Goal: Information Seeking & Learning: Find contact information

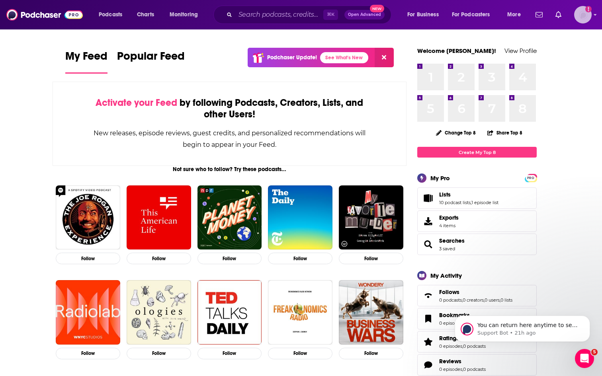
click at [585, 16] on img "Logged in as ckennedymercer" at bounding box center [583, 15] width 18 height 18
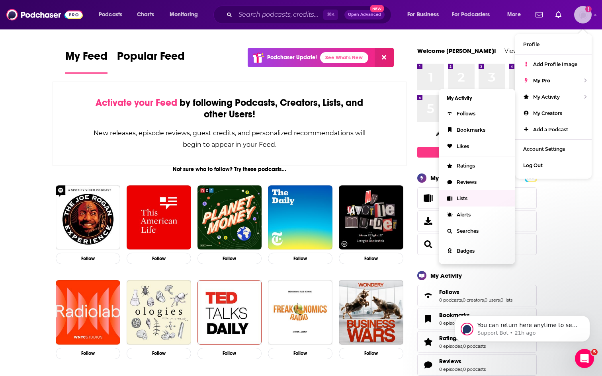
click at [468, 196] on span "Lists" at bounding box center [462, 199] width 11 height 6
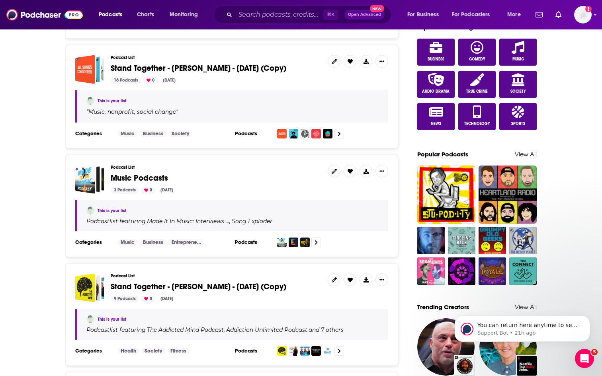
scroll to position [458, 0]
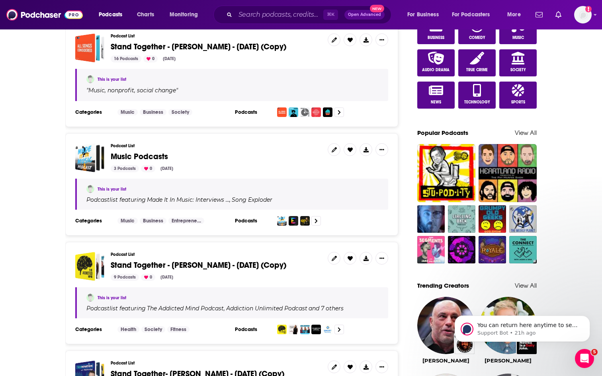
click at [227, 268] on span "Stand Together - [PERSON_NAME] - [DATE] (Copy)" at bounding box center [199, 265] width 176 height 10
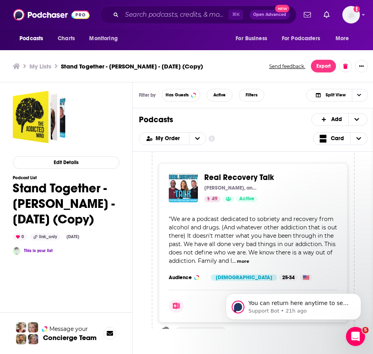
scroll to position [473, 0]
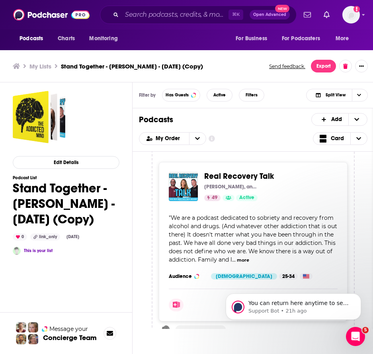
click at [262, 171] on span "Real Recovery Talk" at bounding box center [239, 176] width 70 height 10
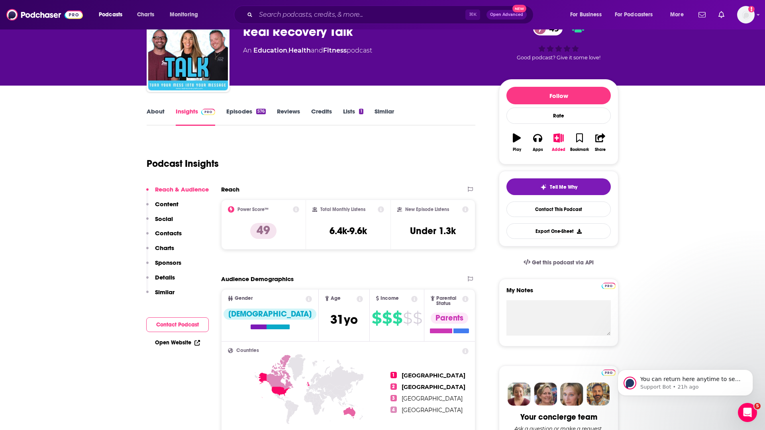
click at [174, 236] on p "Contacts" at bounding box center [168, 233] width 27 height 8
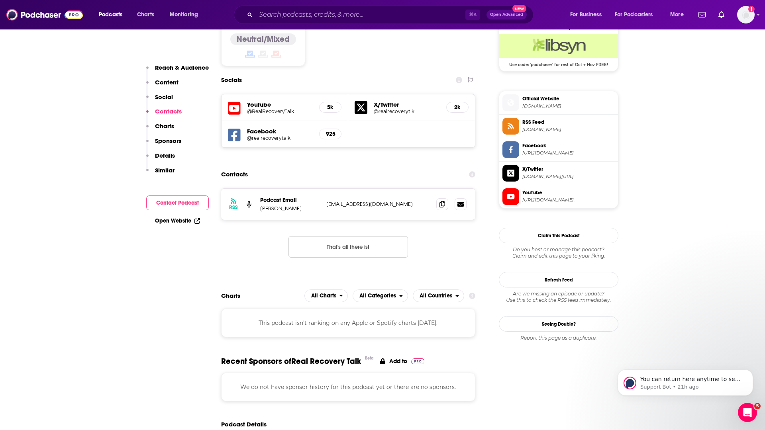
scroll to position [683, 0]
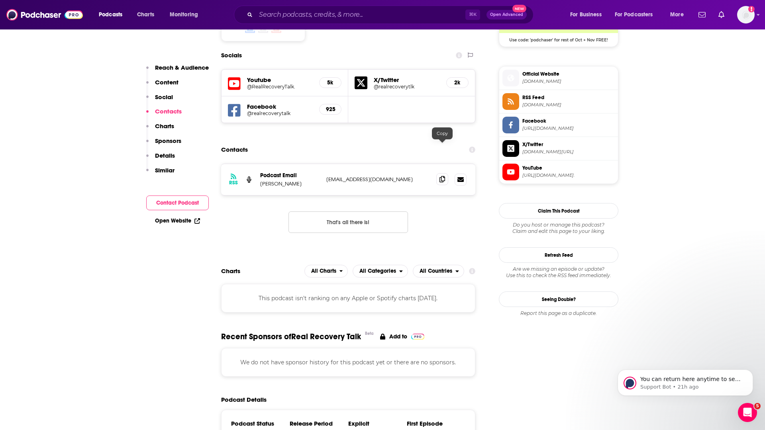
click at [442, 176] on icon at bounding box center [442, 179] width 6 height 6
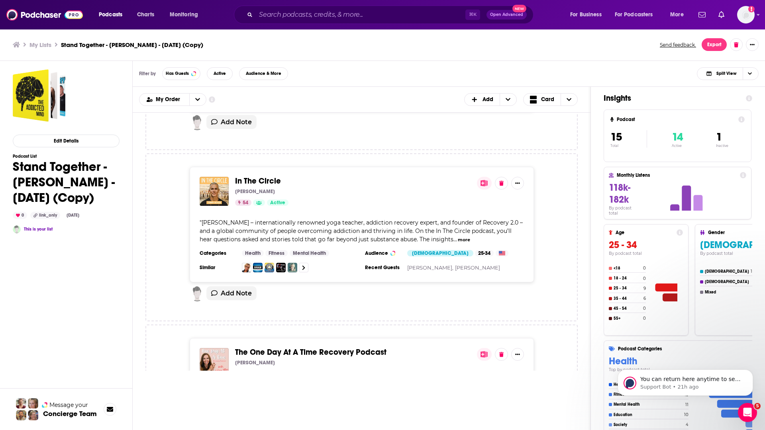
scroll to position [1002, 0]
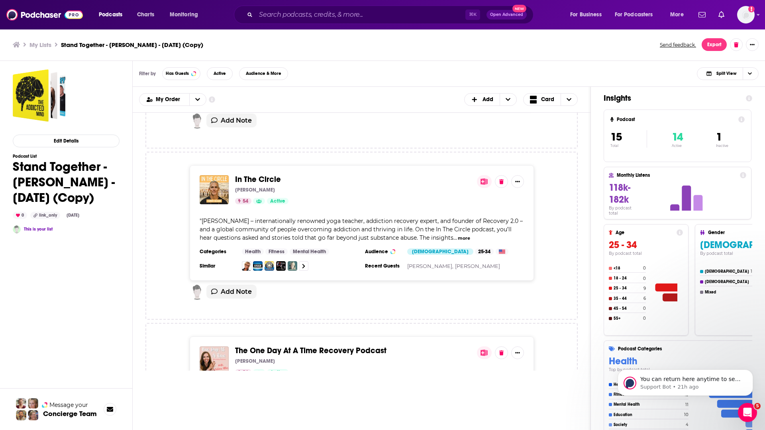
click at [467, 217] on span "[PERSON_NAME] – internationally renowned yoga teacher, addiction recovery exper…" at bounding box center [361, 229] width 323 height 24
click at [382, 200] on div "In The Circle [PERSON_NAME] 54 Active " Join [PERSON_NAME] – internationally re…" at bounding box center [362, 222] width 344 height 115
click at [219, 183] on img "In The Circle" at bounding box center [214, 189] width 29 height 29
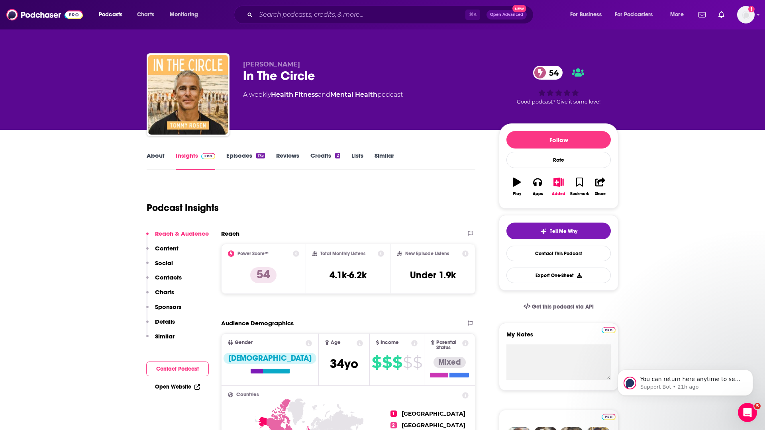
click at [166, 294] on p "Charts" at bounding box center [164, 292] width 19 height 8
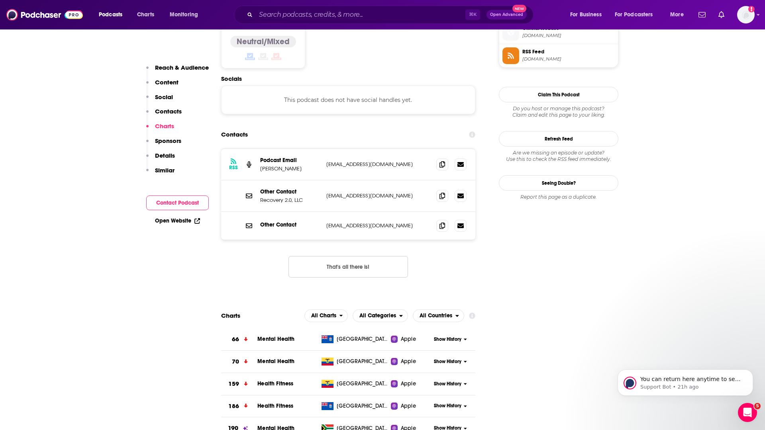
scroll to position [661, 0]
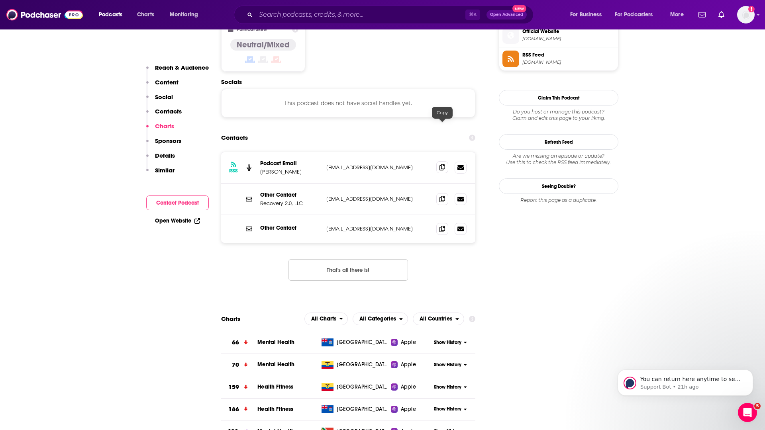
click at [443, 164] on icon at bounding box center [442, 167] width 6 height 6
click at [444, 196] on icon at bounding box center [442, 199] width 6 height 6
click at [441, 225] on icon at bounding box center [442, 228] width 6 height 6
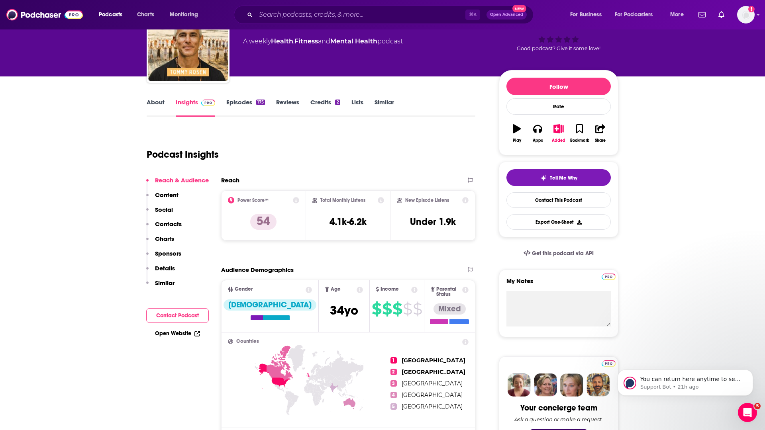
scroll to position [0, 0]
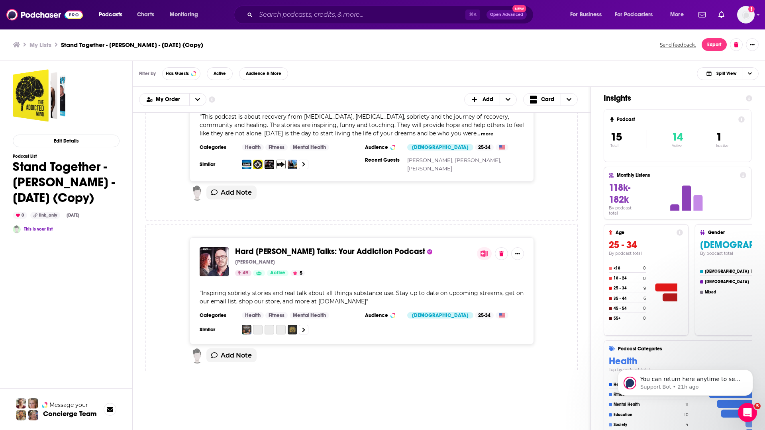
scroll to position [1278, 0]
click at [295, 246] on span "Hard [PERSON_NAME] Talks: Your Addiction Podcast" at bounding box center [330, 251] width 190 height 10
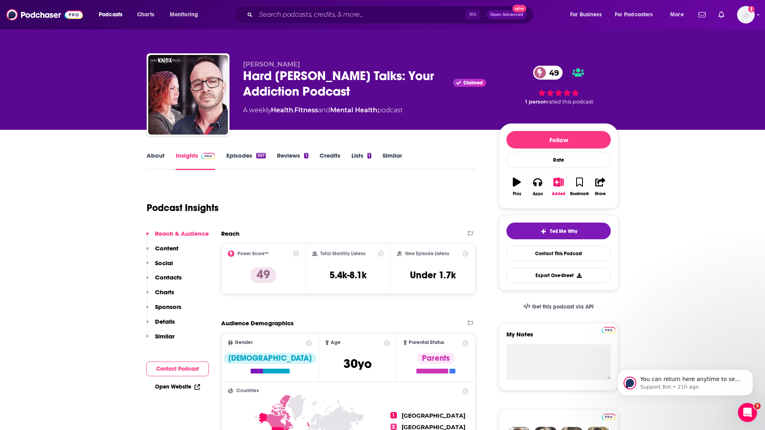
click at [172, 292] on p "Charts" at bounding box center [164, 292] width 19 height 8
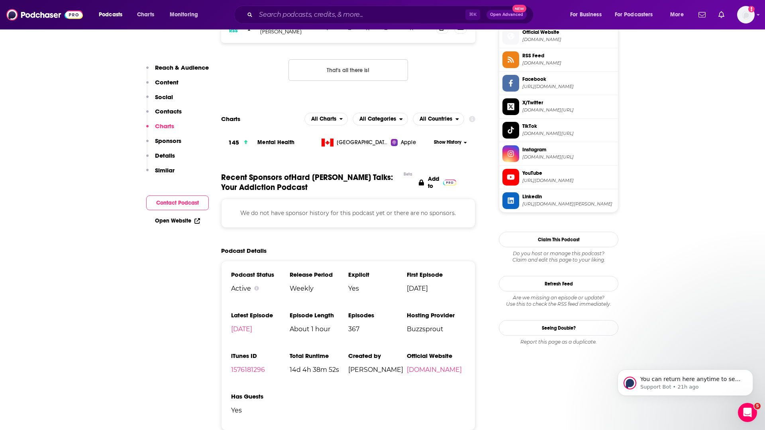
scroll to position [726, 0]
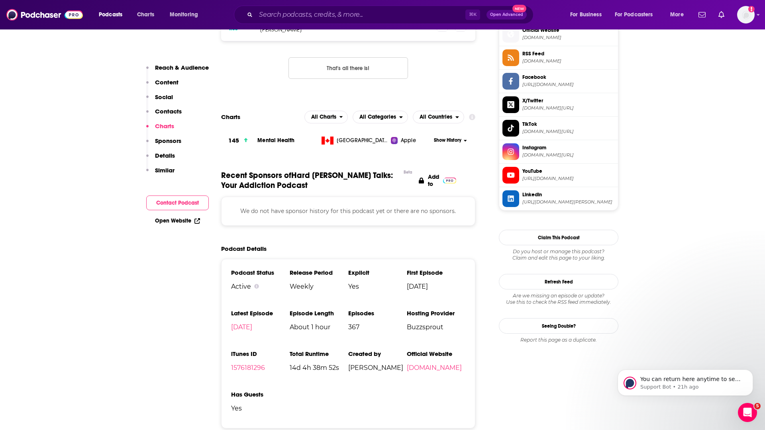
click at [170, 109] on p "Contacts" at bounding box center [168, 112] width 27 height 8
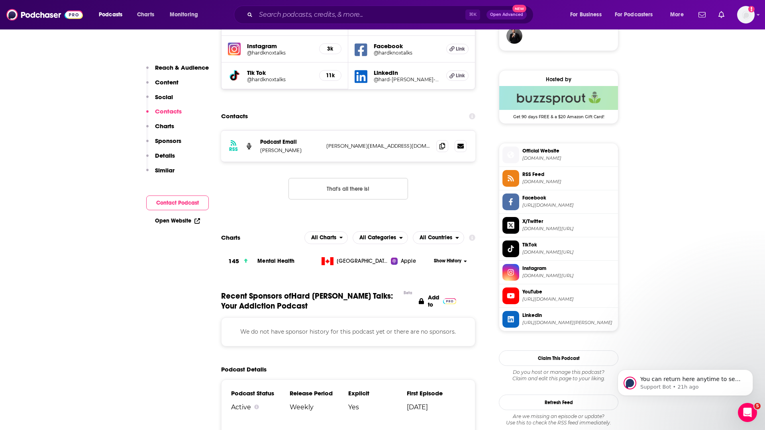
scroll to position [604, 0]
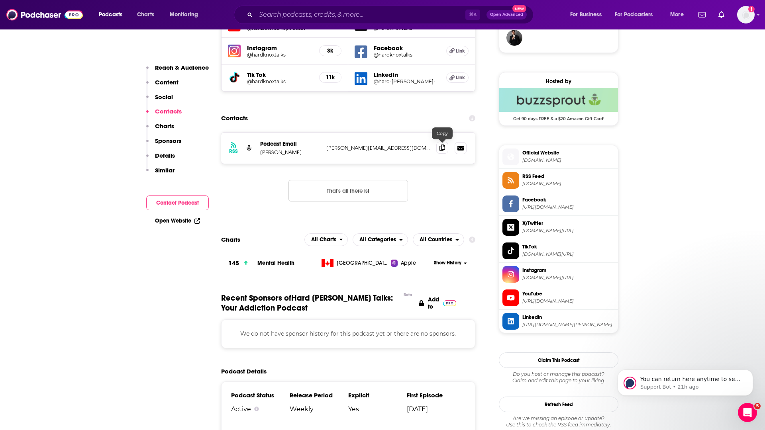
click at [439, 148] on icon at bounding box center [442, 148] width 6 height 6
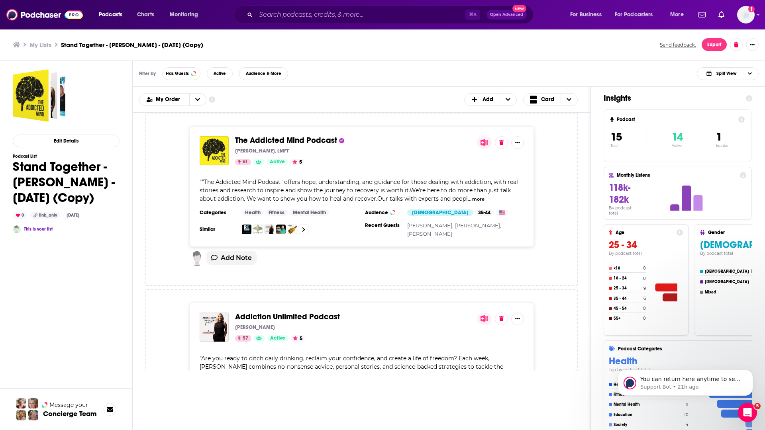
click at [262, 136] on span "The Addicted Mind Podcast" at bounding box center [286, 140] width 102 height 10
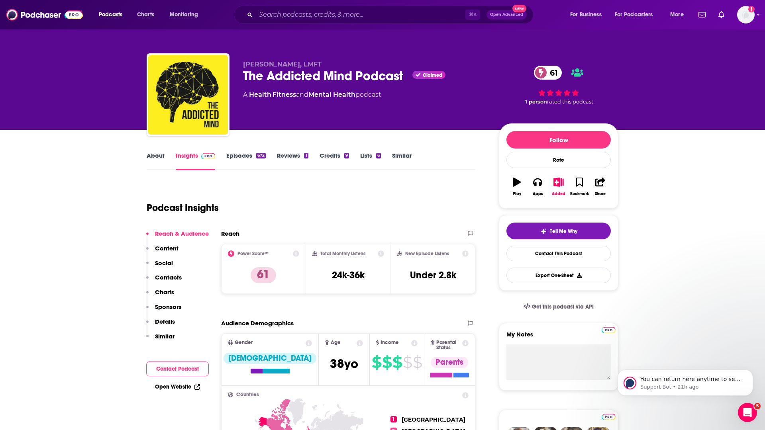
click at [167, 277] on p "Contacts" at bounding box center [168, 278] width 27 height 8
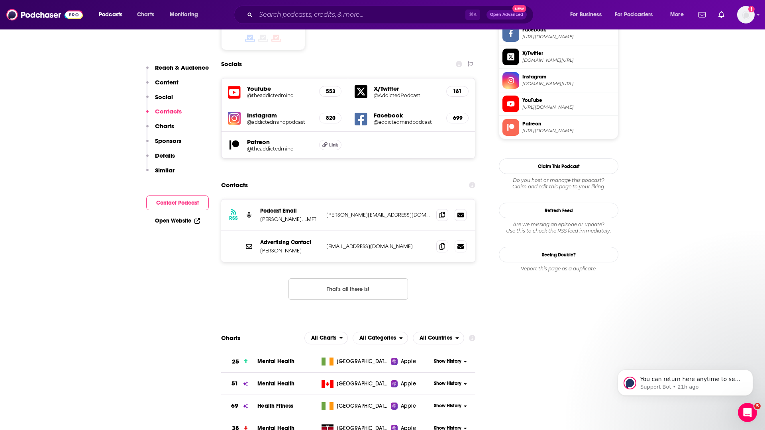
scroll to position [709, 0]
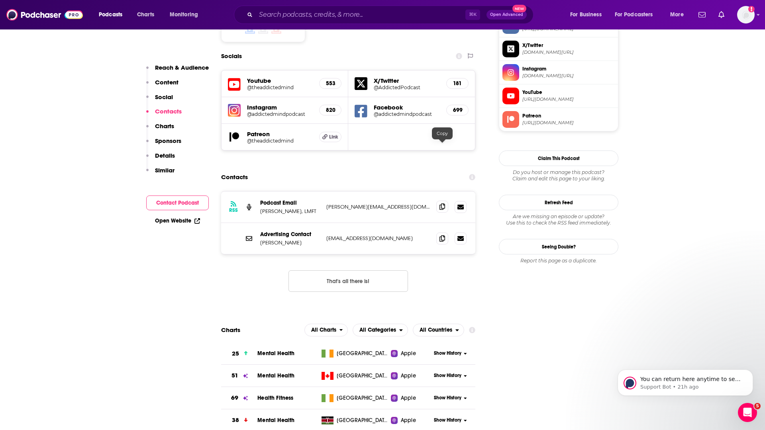
click at [441, 203] on icon at bounding box center [442, 206] width 6 height 6
click at [442, 235] on icon at bounding box center [442, 238] width 6 height 6
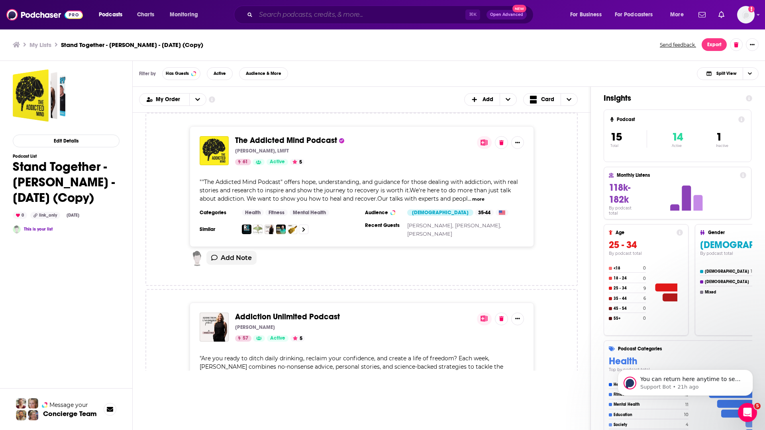
click at [407, 18] on input "Search podcasts, credits, & more..." at bounding box center [360, 14] width 209 height 13
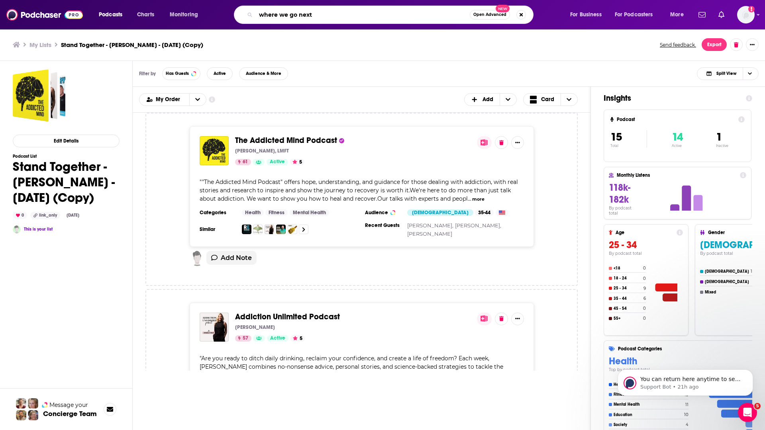
type input "where we go next"
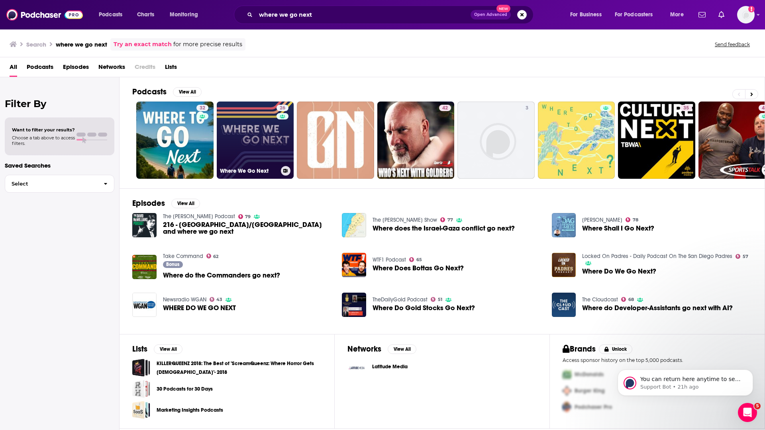
click at [262, 138] on link "26 Where We Go Next" at bounding box center [255, 140] width 77 height 77
click at [247, 129] on link "26 Where We Go Next" at bounding box center [255, 140] width 77 height 77
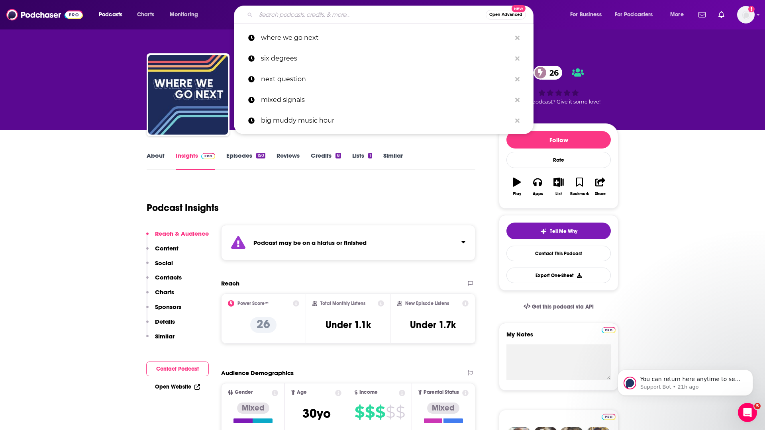
click at [293, 14] on input "Search podcasts, credits, & more..." at bounding box center [371, 14] width 230 height 13
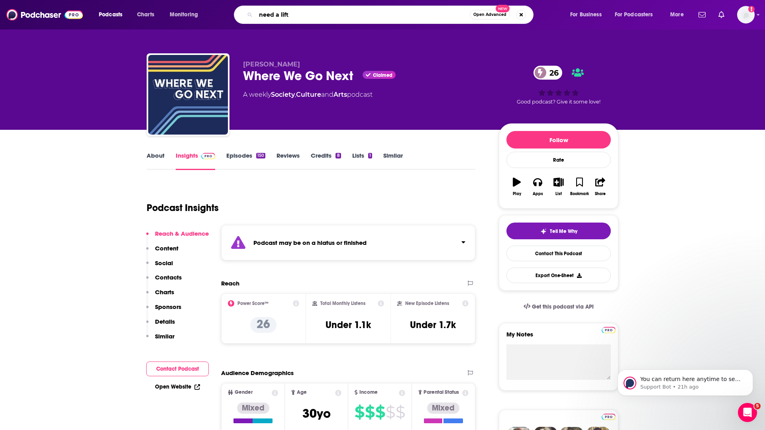
type input "need a lift?"
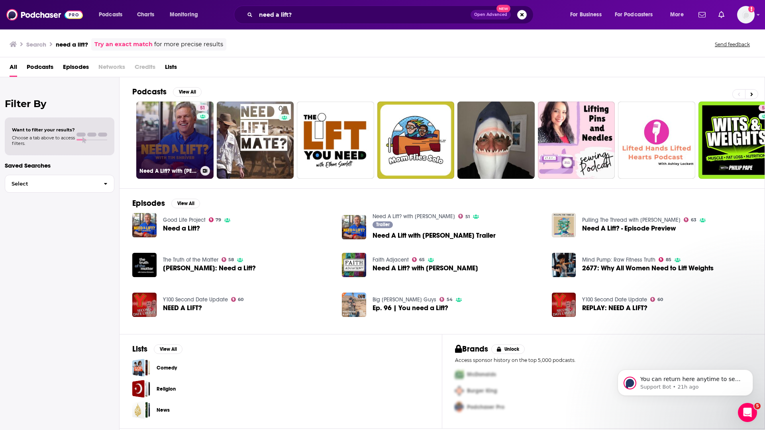
click at [190, 128] on link "51 Need A Lift? with [PERSON_NAME]" at bounding box center [174, 140] width 77 height 77
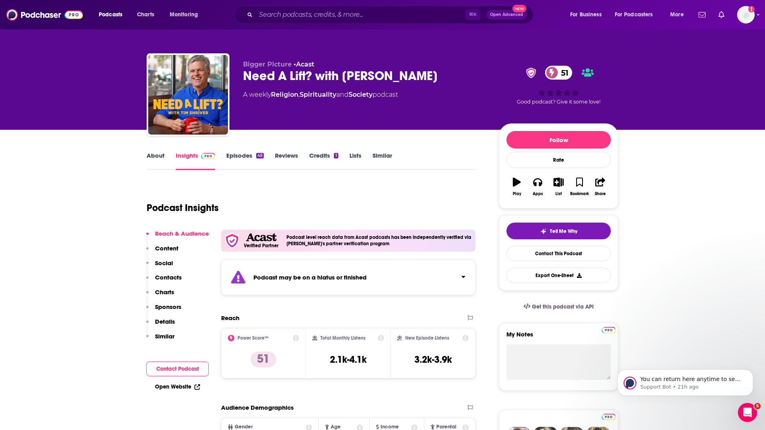
click at [153, 158] on link "About" at bounding box center [156, 161] width 18 height 18
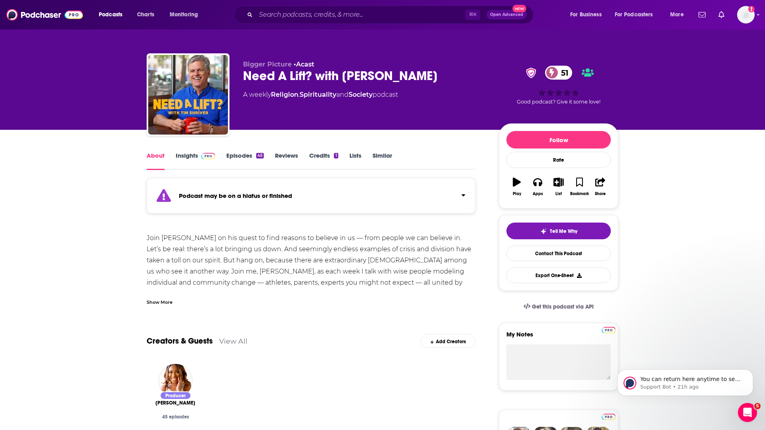
click at [179, 155] on link "Insights" at bounding box center [195, 161] width 39 height 18
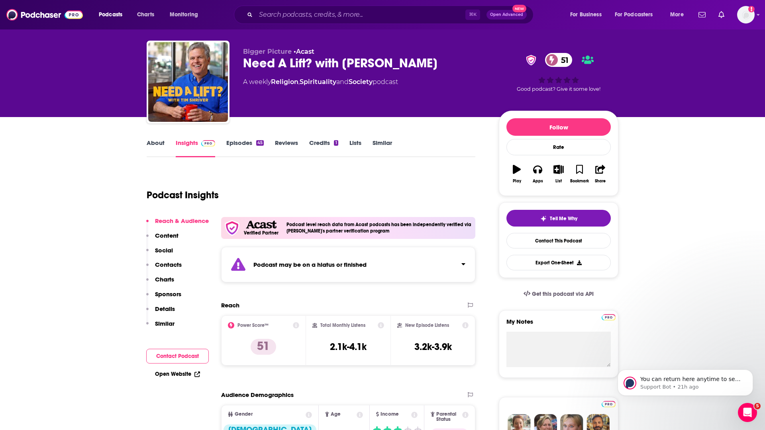
scroll to position [26, 0]
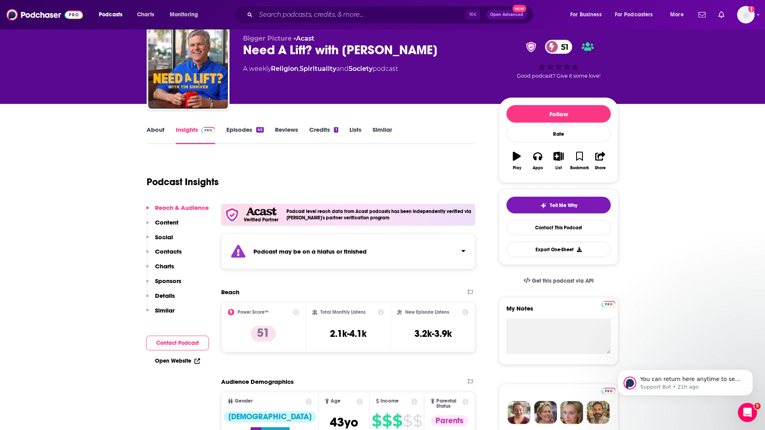
click at [171, 251] on p "Contacts" at bounding box center [168, 252] width 27 height 8
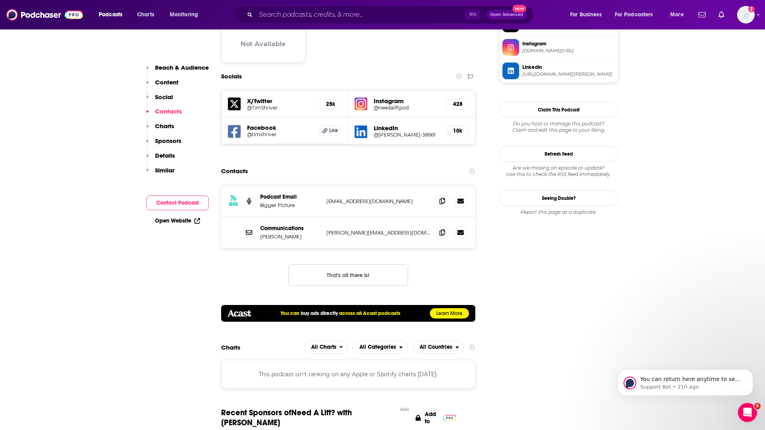
scroll to position [756, 0]
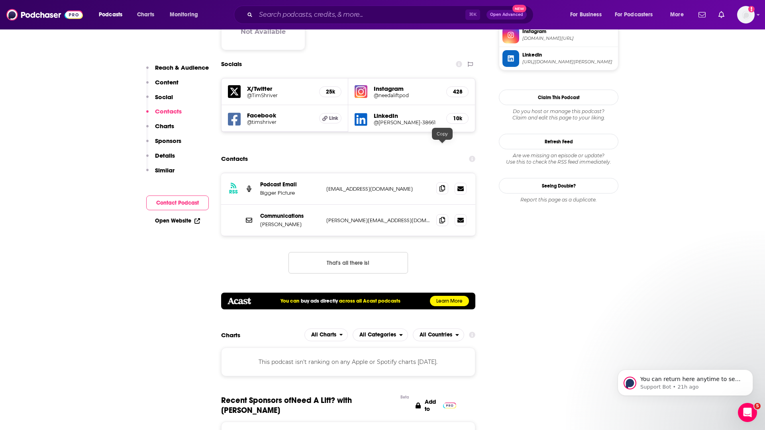
click at [441, 185] on icon at bounding box center [442, 188] width 6 height 6
click at [443, 217] on icon at bounding box center [442, 220] width 6 height 6
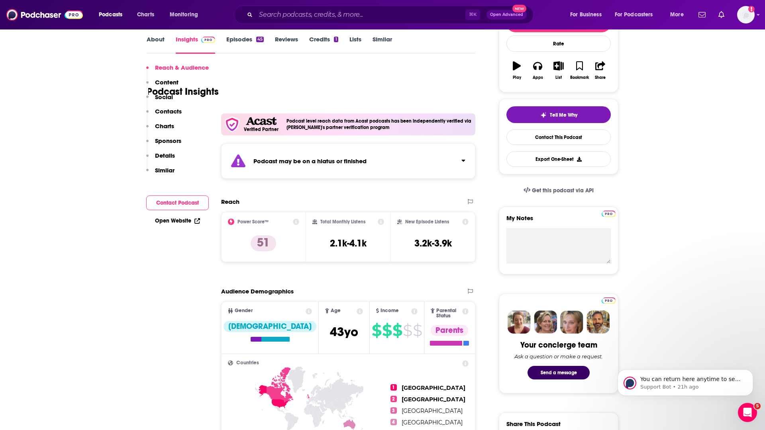
scroll to position [37, 0]
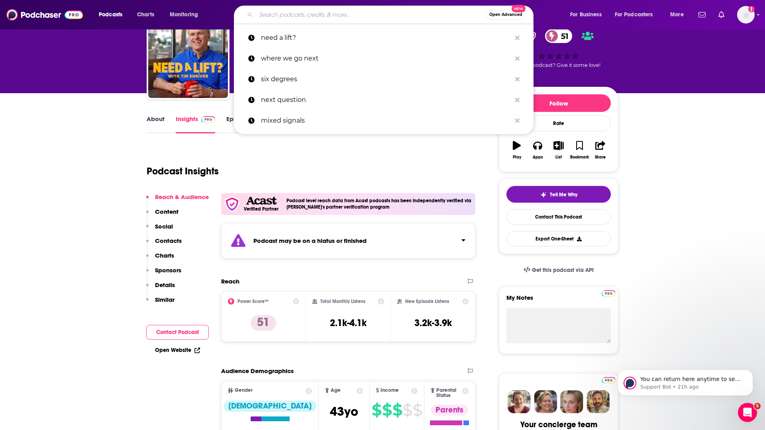
click at [380, 16] on input "Search podcasts, credits, & more..." at bounding box center [371, 14] width 230 height 13
paste input "The One You Feed Podcast"
type input "The One You Feed Podcast"
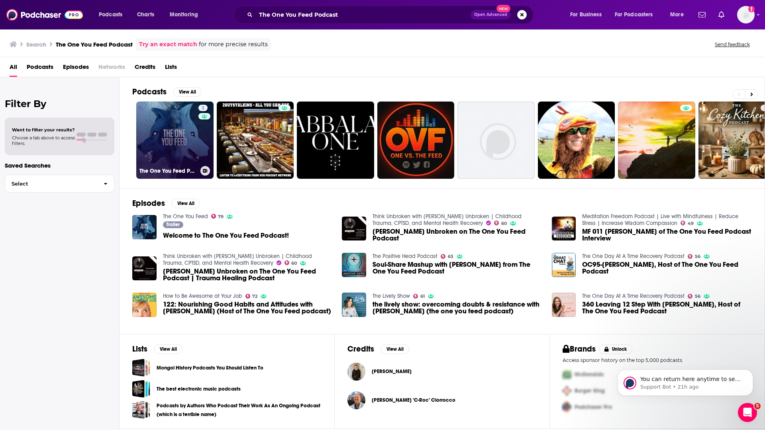
click at [170, 149] on link "3 The One You Feed Podcast for Patreon Supporters" at bounding box center [174, 140] width 77 height 77
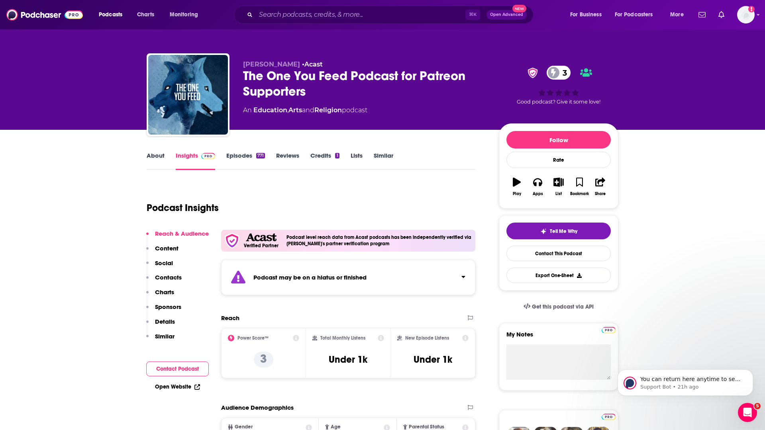
click at [151, 157] on link "About" at bounding box center [156, 161] width 18 height 18
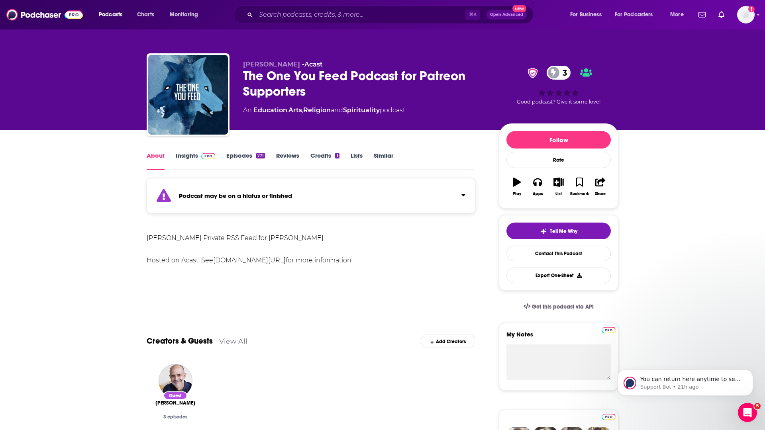
click at [178, 157] on link "Insights" at bounding box center [195, 161] width 39 height 18
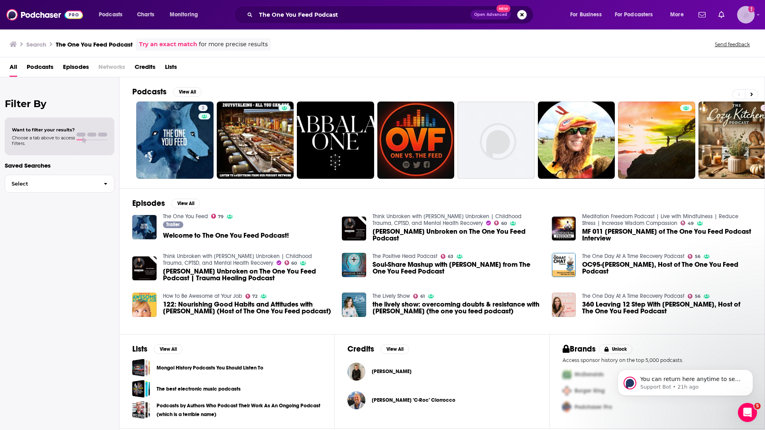
click at [602, 17] on img "Logged in as ckennedymercer" at bounding box center [746, 15] width 18 height 18
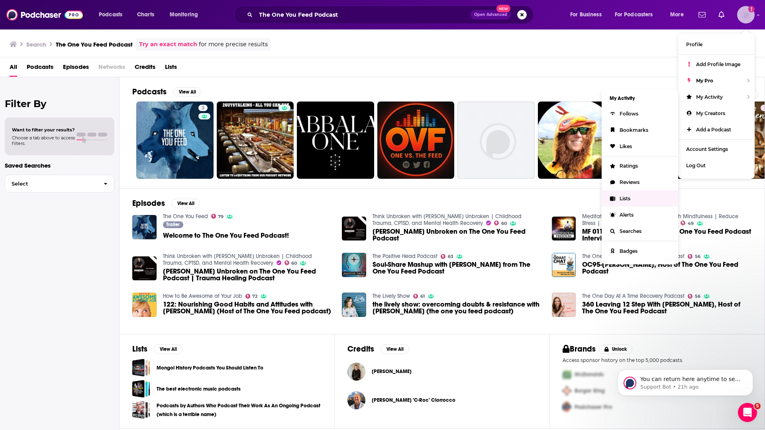
click at [602, 202] on link "Lists" at bounding box center [639, 198] width 76 height 16
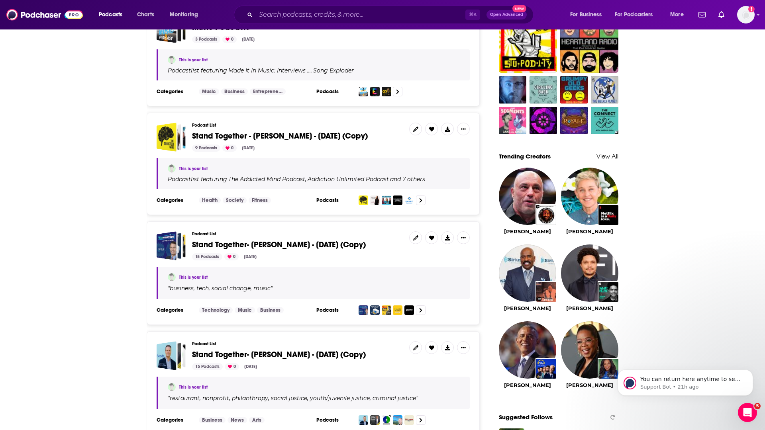
scroll to position [588, 0]
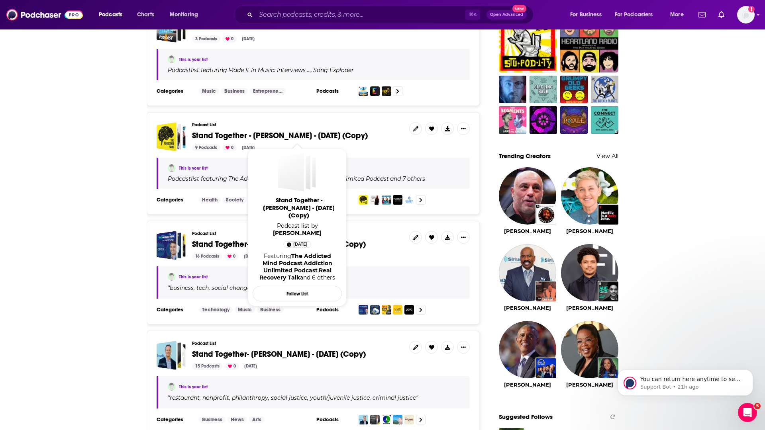
click at [313, 140] on span "Stand Together - [PERSON_NAME] - [DATE] (Copy)" at bounding box center [280, 136] width 176 height 10
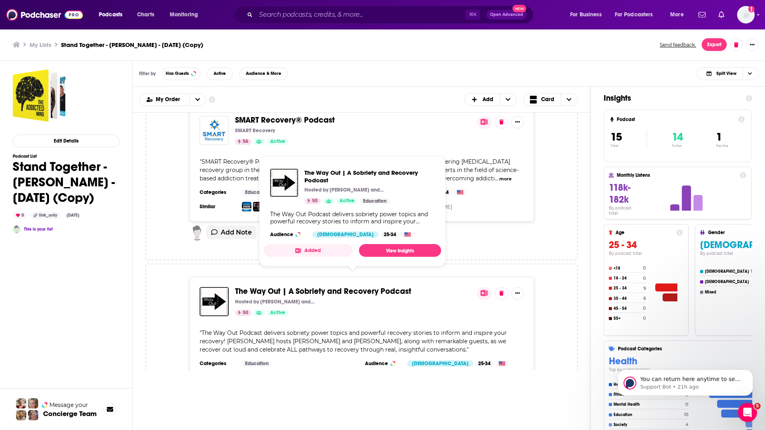
scroll to position [697, 0]
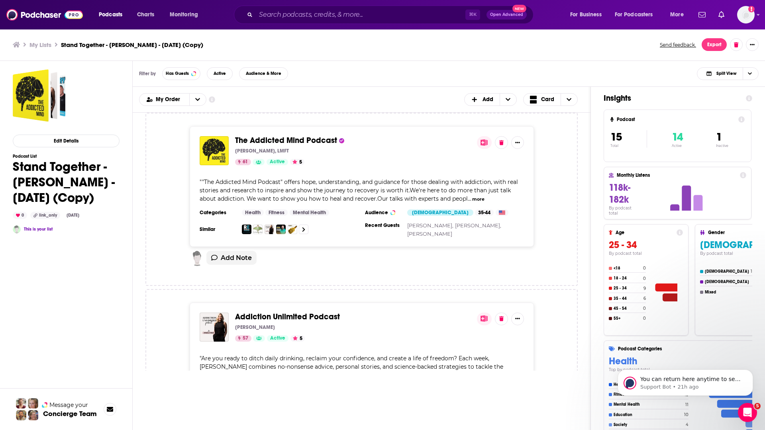
scroll to position [697, 0]
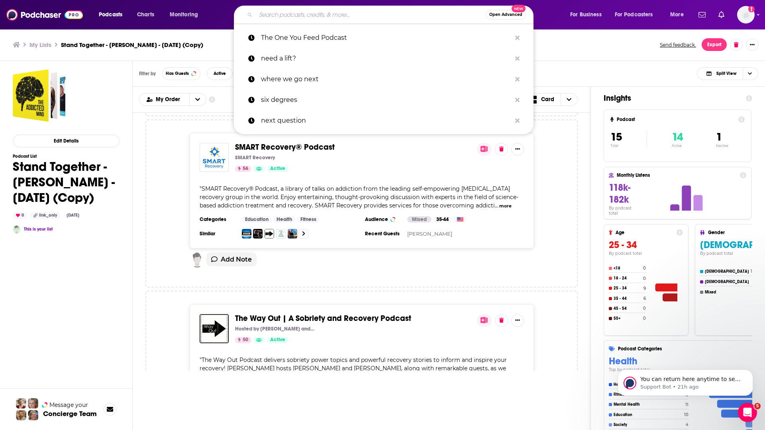
click at [359, 13] on input "Search podcasts, credits, & more..." at bounding box center [371, 14] width 230 height 13
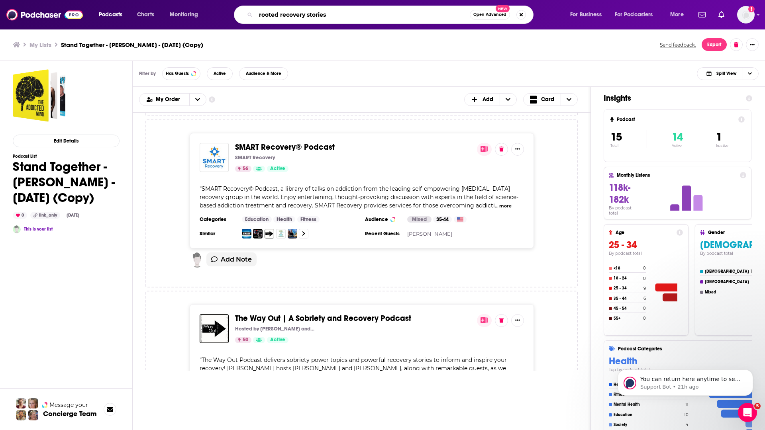
type input "rooted recovery stories"
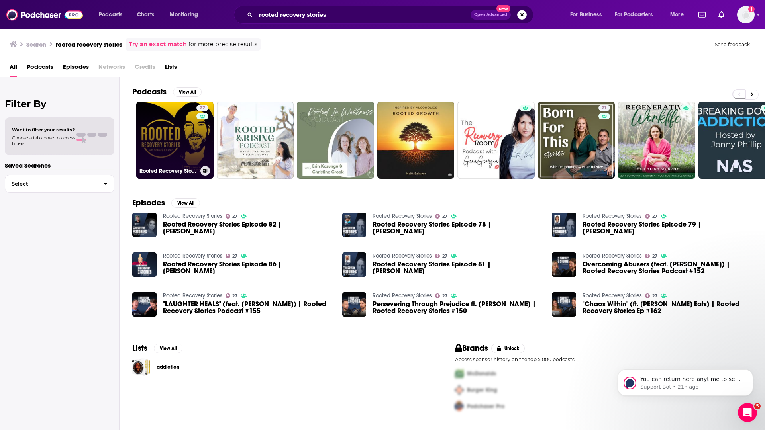
click at [195, 143] on link "27 Rooted Recovery Stories" at bounding box center [174, 140] width 77 height 77
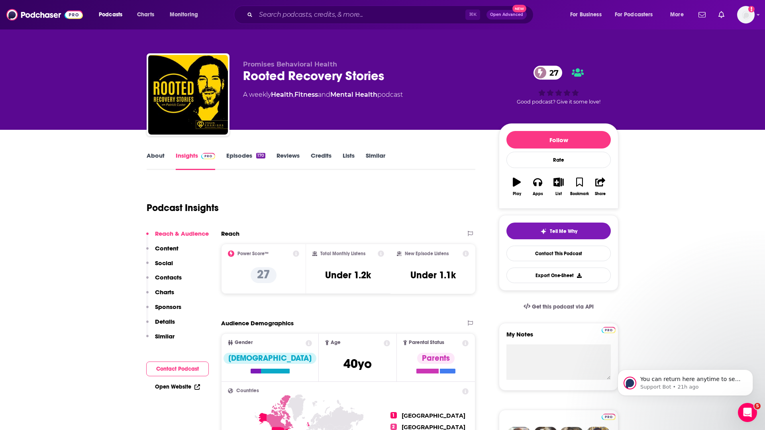
click at [155, 158] on link "About" at bounding box center [156, 161] width 18 height 18
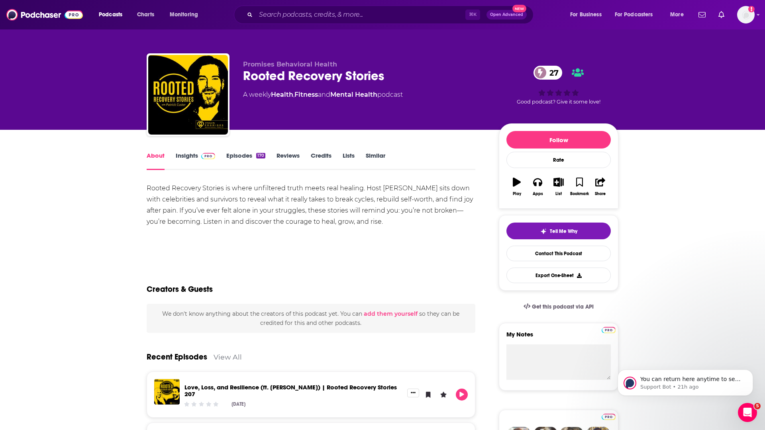
click at [188, 155] on link "Insights" at bounding box center [195, 161] width 39 height 18
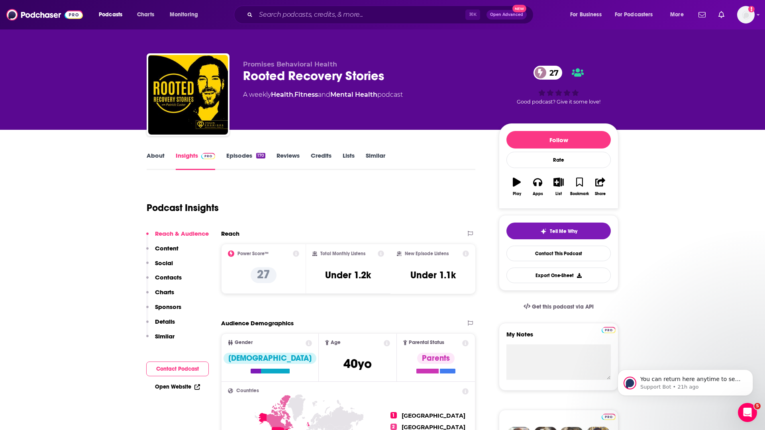
click at [172, 274] on p "Contacts" at bounding box center [168, 278] width 27 height 8
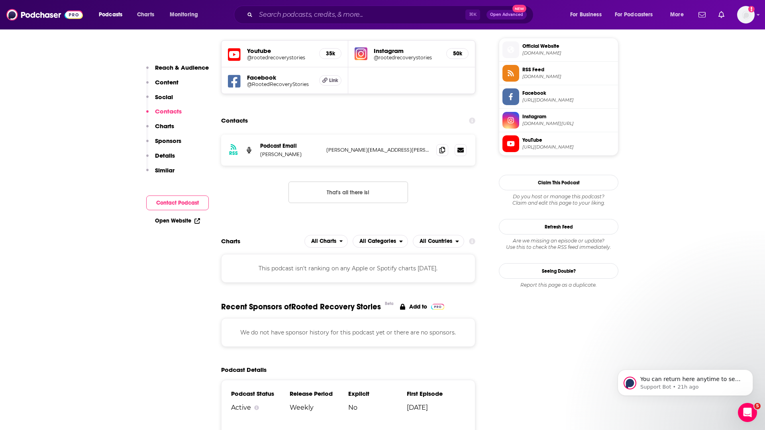
scroll to position [577, 0]
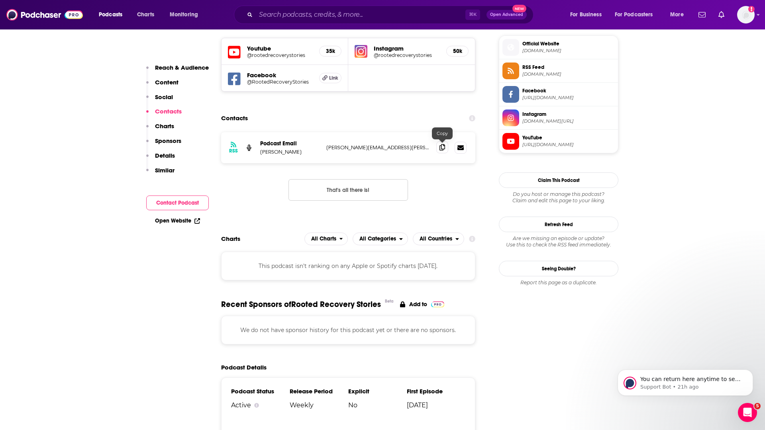
click at [444, 149] on icon at bounding box center [442, 147] width 6 height 6
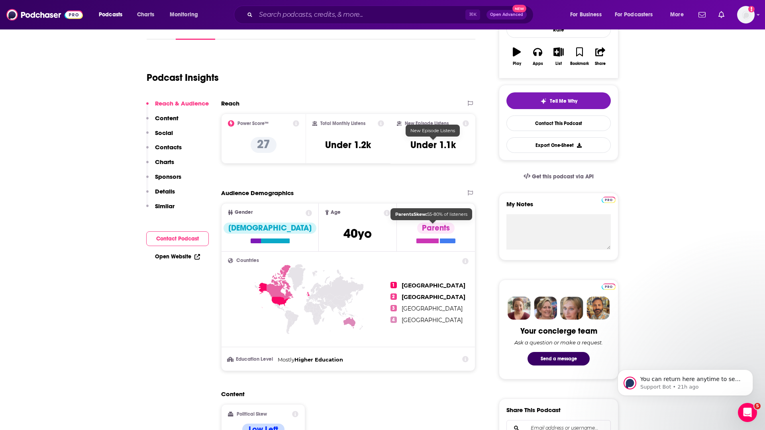
scroll to position [0, 0]
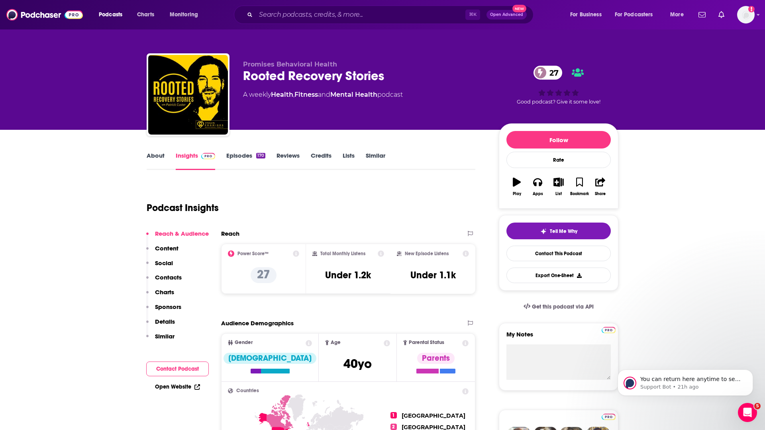
click at [158, 157] on link "About" at bounding box center [156, 161] width 18 height 18
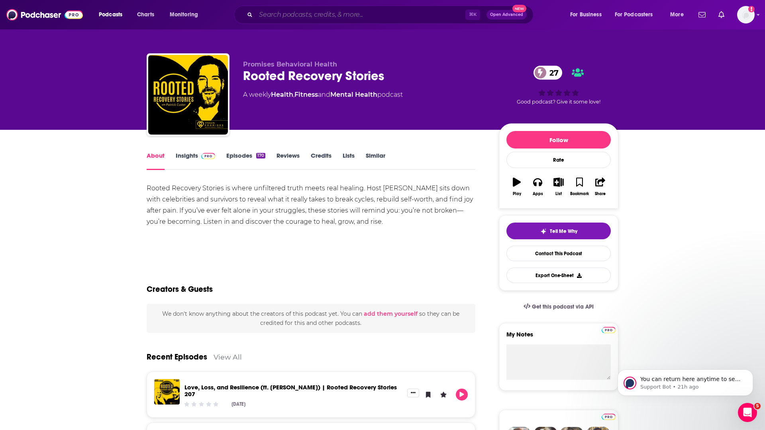
click at [344, 18] on input "Search podcasts, credits, & more..." at bounding box center [360, 14] width 209 height 13
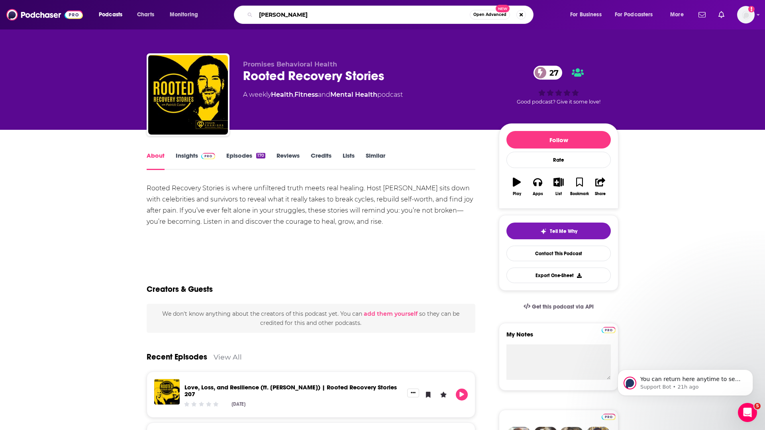
type input "mel robbins"
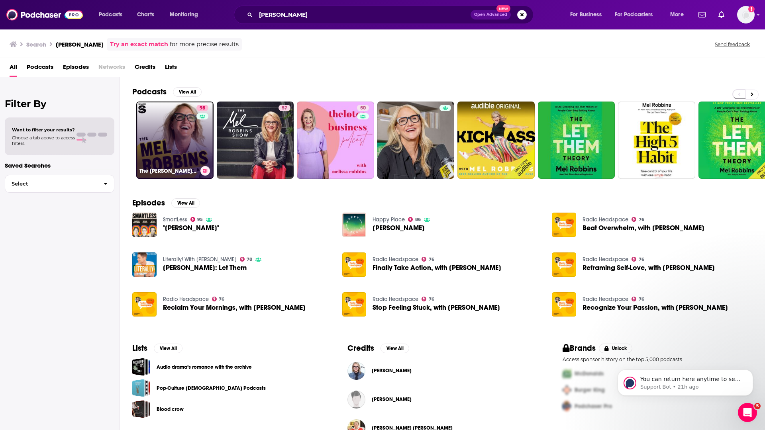
click at [192, 132] on link "98 The Mel Robbins Podcast" at bounding box center [174, 140] width 77 height 77
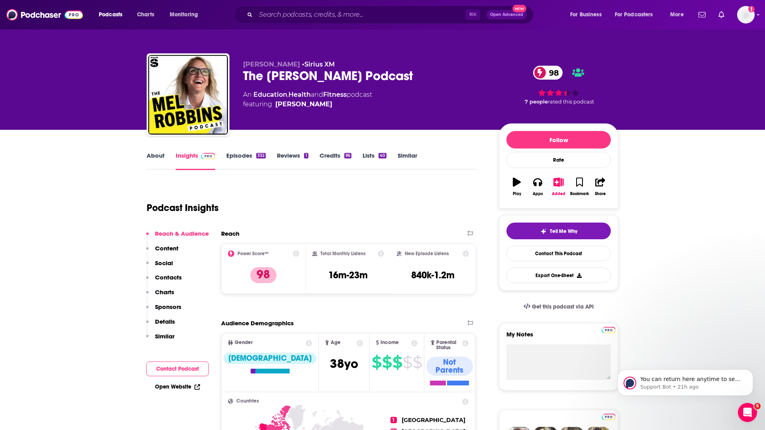
click at [169, 276] on p "Contacts" at bounding box center [168, 278] width 27 height 8
click at [158, 156] on link "About" at bounding box center [156, 161] width 18 height 18
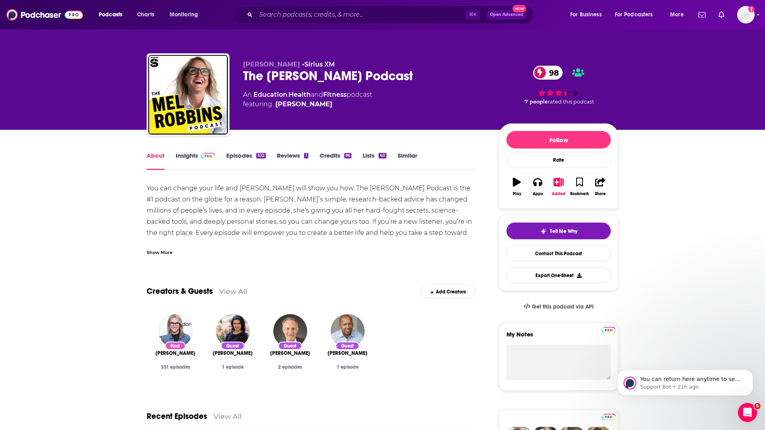
click at [240, 156] on link "Episodes 332" at bounding box center [245, 161] width 39 height 18
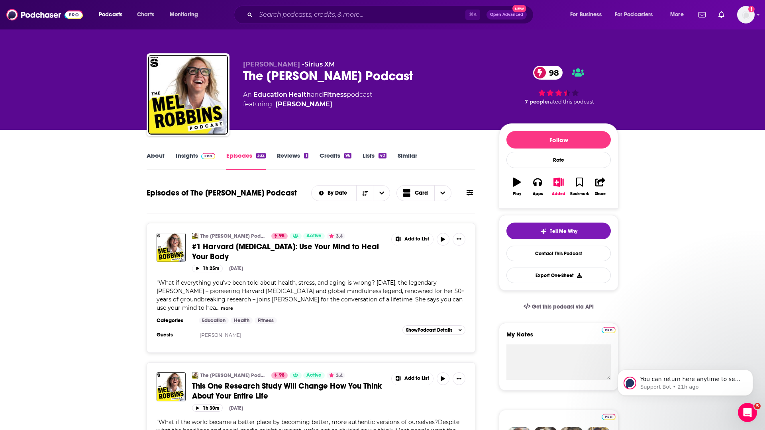
click at [190, 153] on link "Insights" at bounding box center [195, 161] width 39 height 18
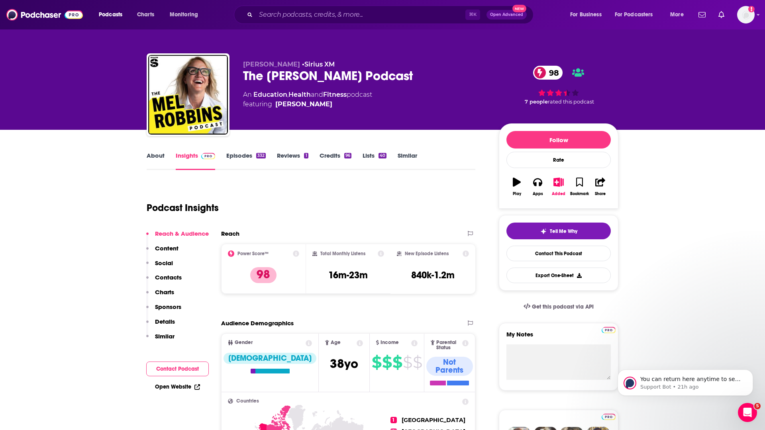
click at [158, 154] on link "About" at bounding box center [156, 161] width 18 height 18
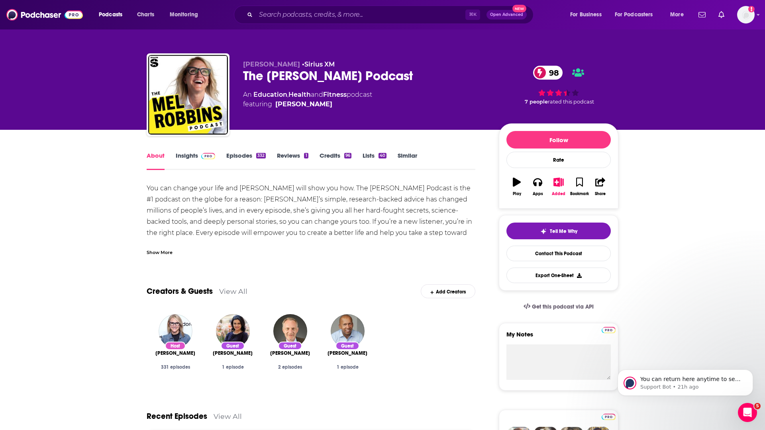
click at [184, 160] on link "Insights" at bounding box center [195, 161] width 39 height 18
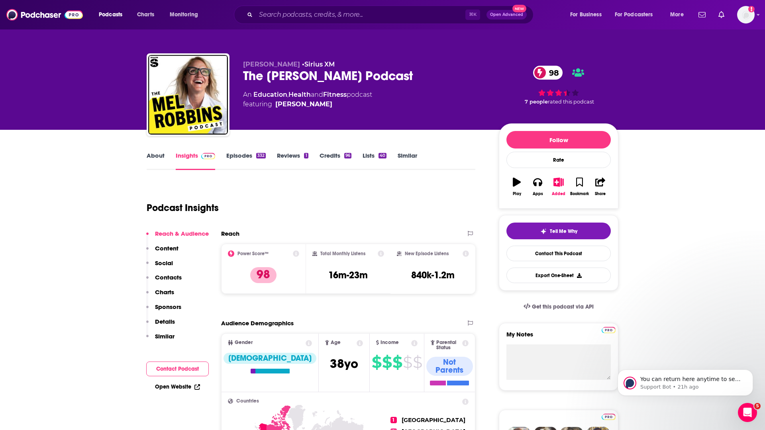
click at [167, 292] on p "Charts" at bounding box center [164, 292] width 19 height 8
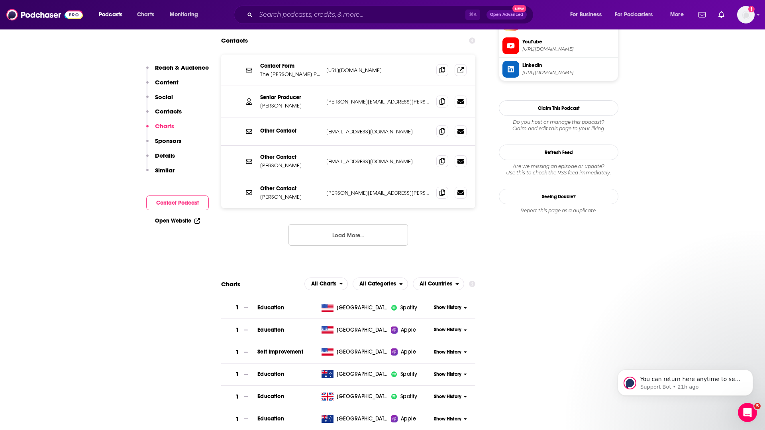
scroll to position [833, 0]
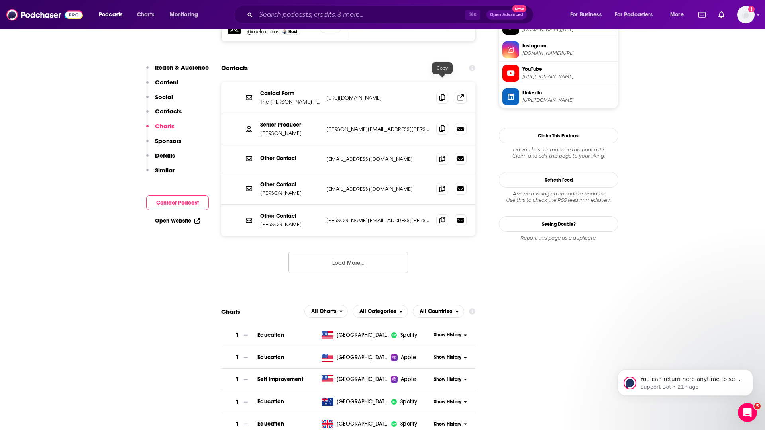
click at [440, 125] on icon at bounding box center [442, 128] width 6 height 6
drag, startPoint x: 260, startPoint y: 78, endPoint x: 295, endPoint y: 89, distance: 35.9
click at [295, 121] on div "Senior Producer Amy McGlinn" at bounding box center [290, 128] width 60 height 15
copy div "Senior Producer Amy McGlinn"
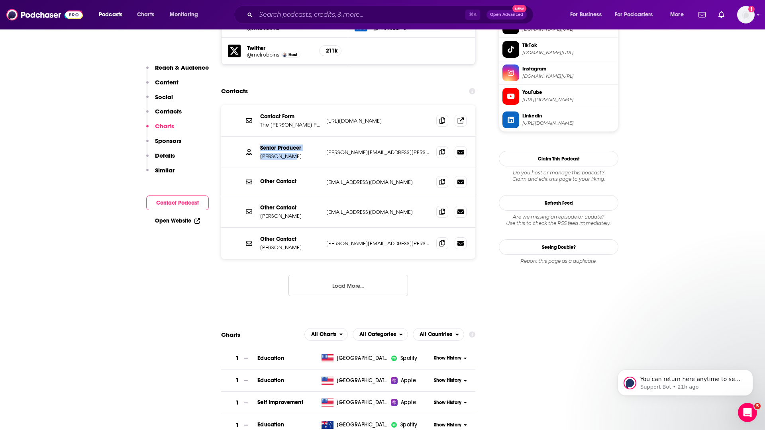
scroll to position [808, 0]
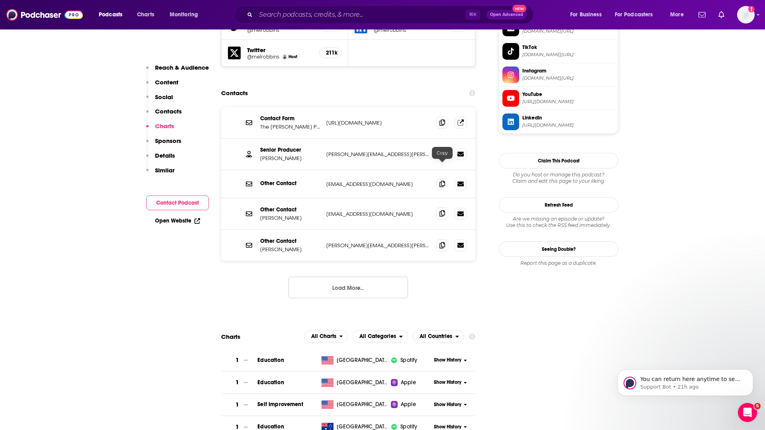
click at [442, 210] on icon at bounding box center [442, 213] width 6 height 6
